Goal: Task Accomplishment & Management: Complete application form

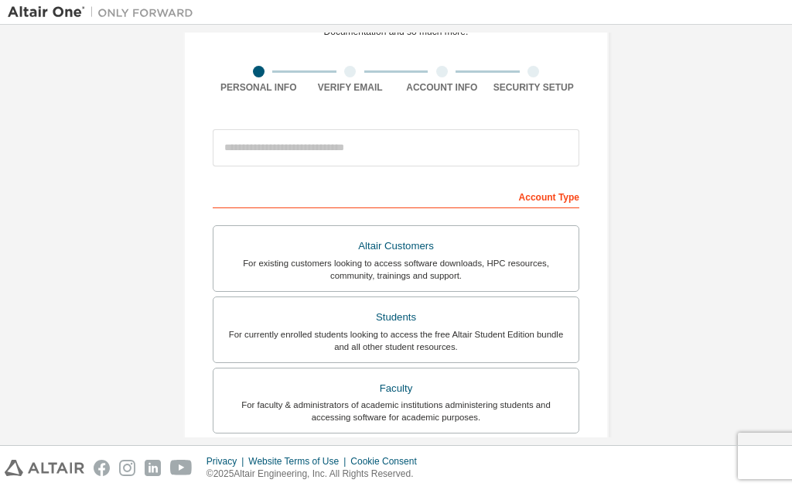
scroll to position [89, 0]
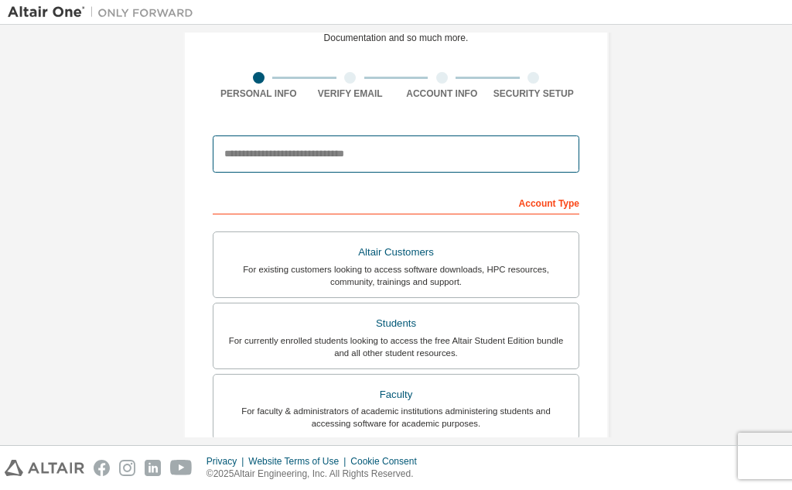
click at [299, 159] on input "email" at bounding box center [396, 153] width 367 height 37
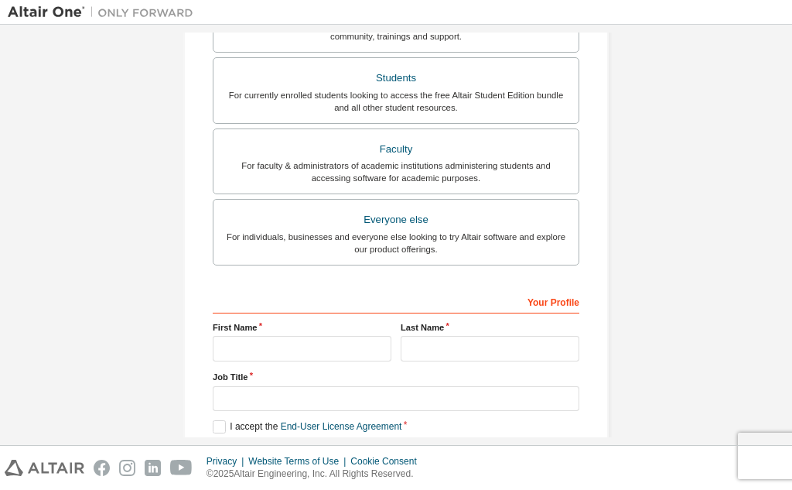
scroll to position [415, 0]
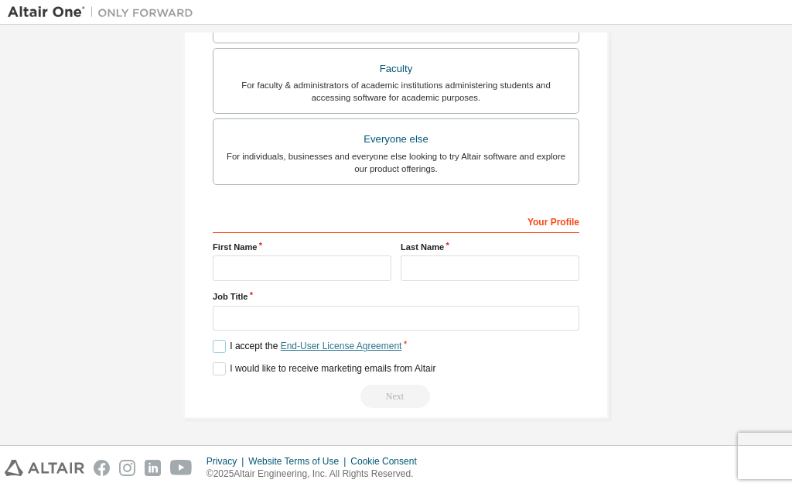
click at [353, 345] on link "End-User License Agreement" at bounding box center [341, 345] width 121 height 11
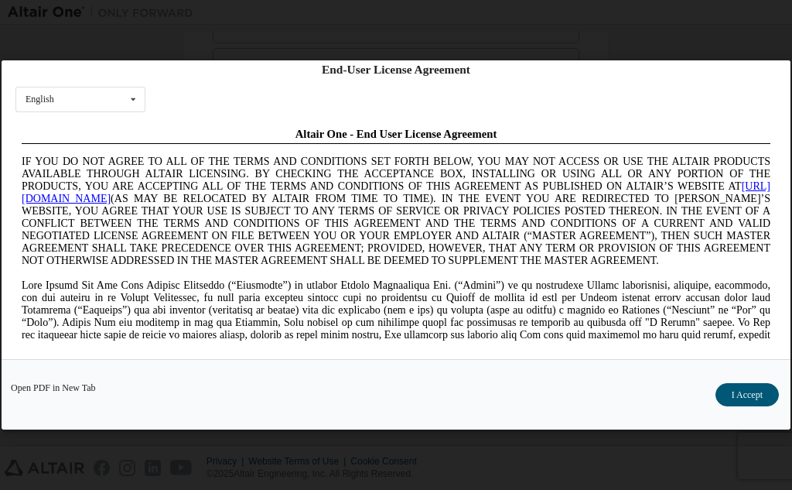
scroll to position [9, 0]
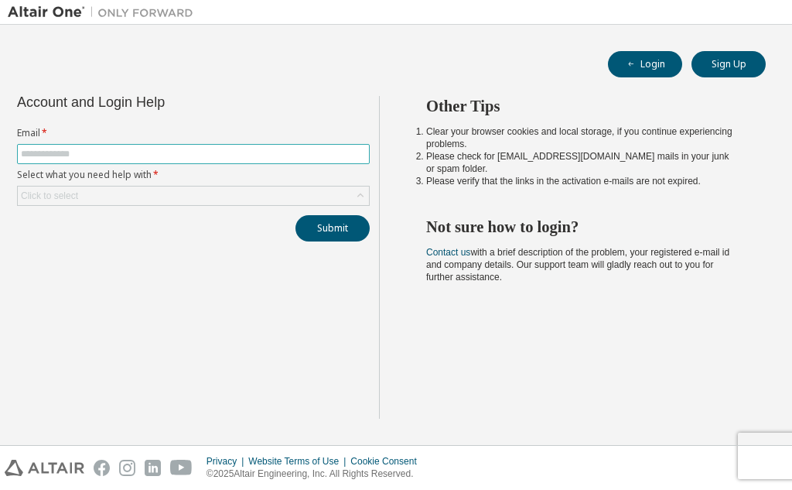
click at [93, 152] on input "text" at bounding box center [193, 154] width 345 height 12
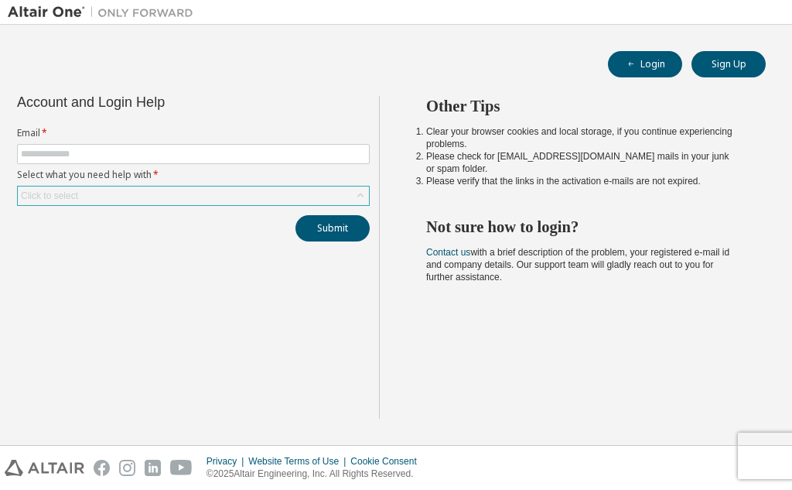
click at [361, 195] on icon at bounding box center [360, 195] width 6 height 4
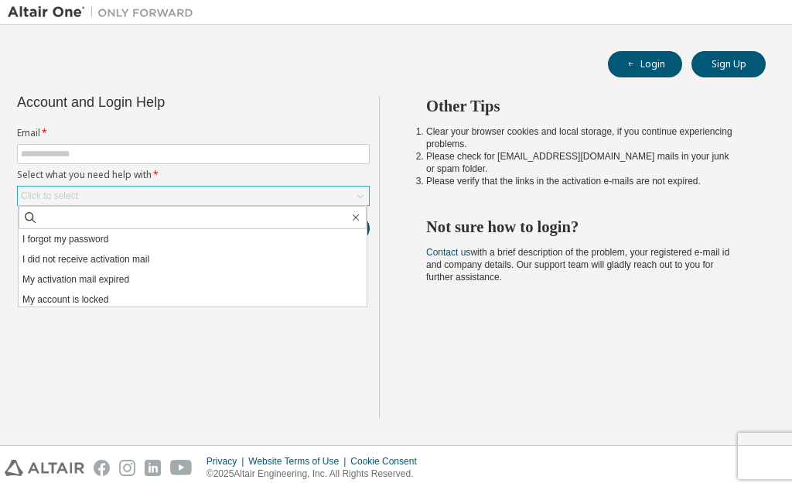
click at [361, 195] on icon at bounding box center [360, 195] width 15 height 15
